Goal: Find specific page/section: Find specific page/section

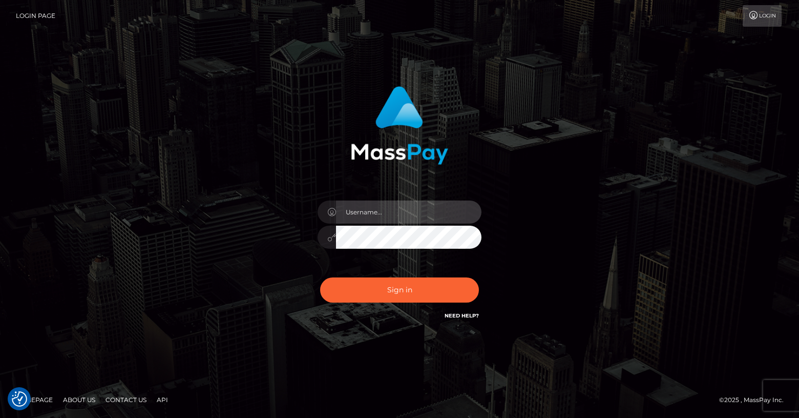
type input "Lou Jacobée"
click at [391, 275] on div "Sign in Need Help?" at bounding box center [399, 294] width 179 height 46
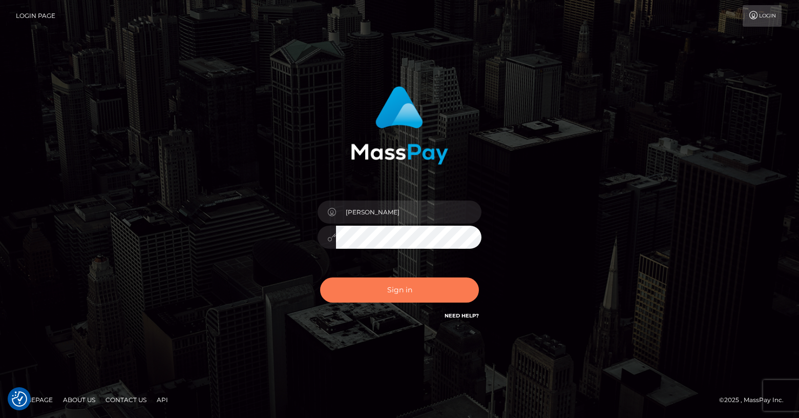
click at [388, 301] on button "Sign in" at bounding box center [399, 289] width 159 height 25
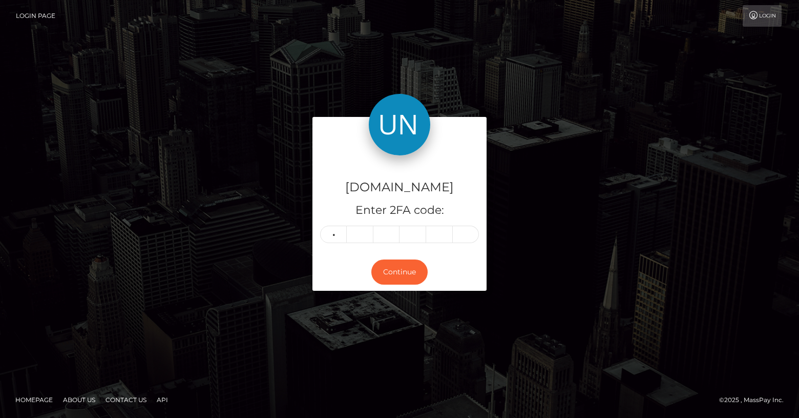
type input "2"
type input "4"
type input "2"
type input "8"
type input "5"
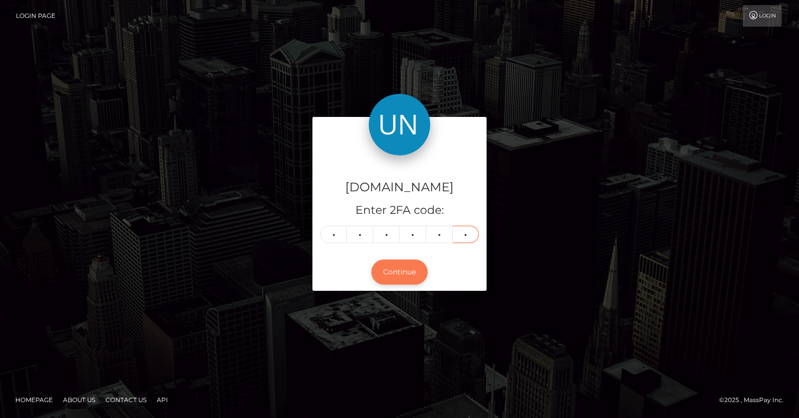
type input "5"
click at [409, 275] on button "Continue" at bounding box center [400, 271] width 56 height 25
click at [399, 275] on button "Continue" at bounding box center [400, 271] width 56 height 25
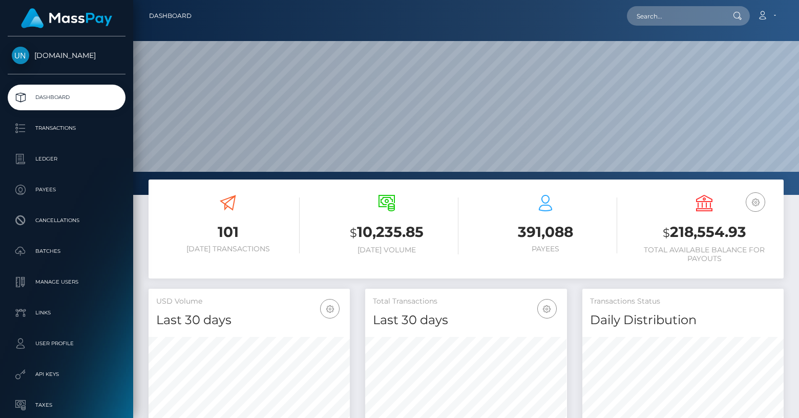
scroll to position [181, 202]
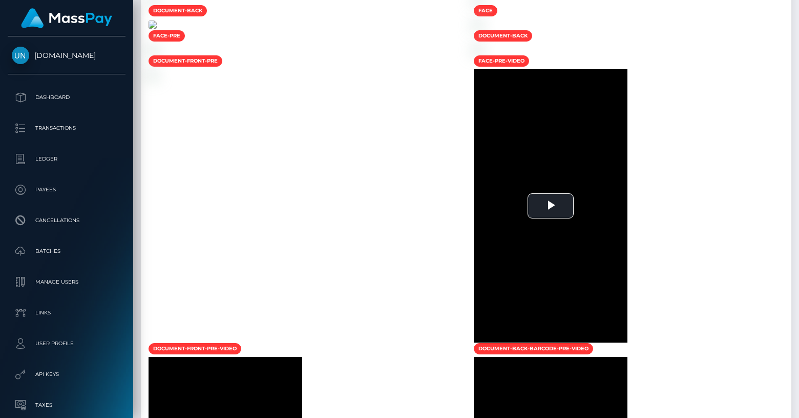
scroll to position [878, 0]
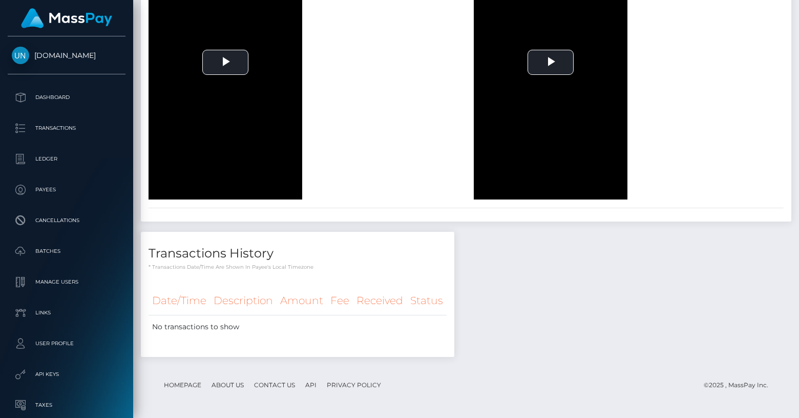
scroll to position [1204, 0]
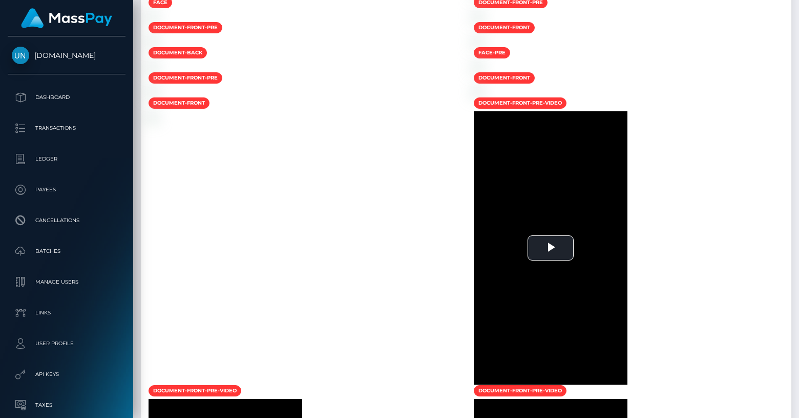
scroll to position [877, 0]
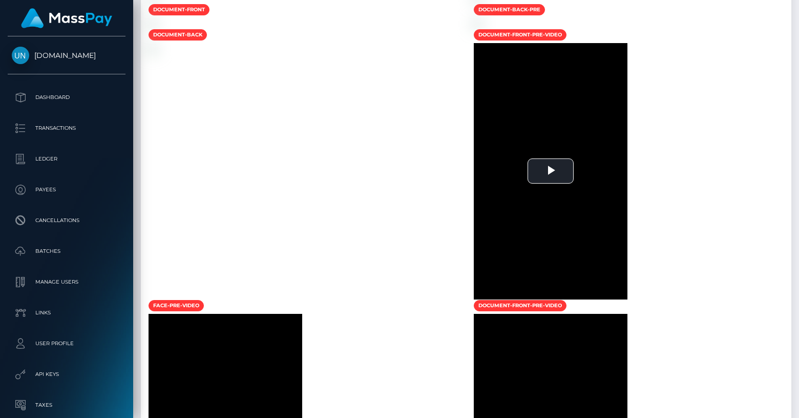
scroll to position [677, 0]
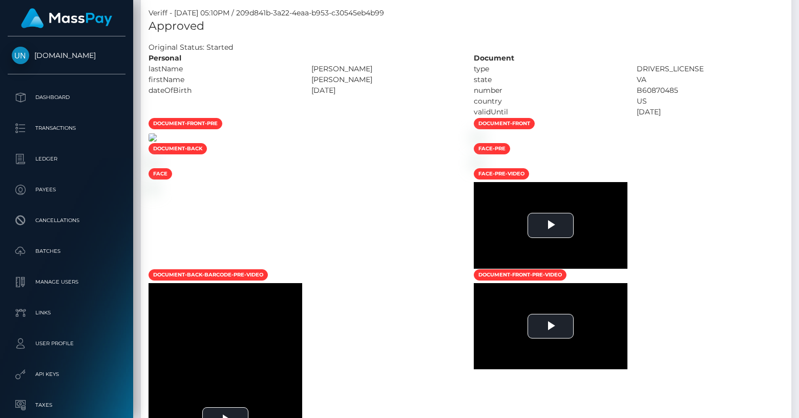
scroll to position [595, 0]
